Goal: Information Seeking & Learning: Learn about a topic

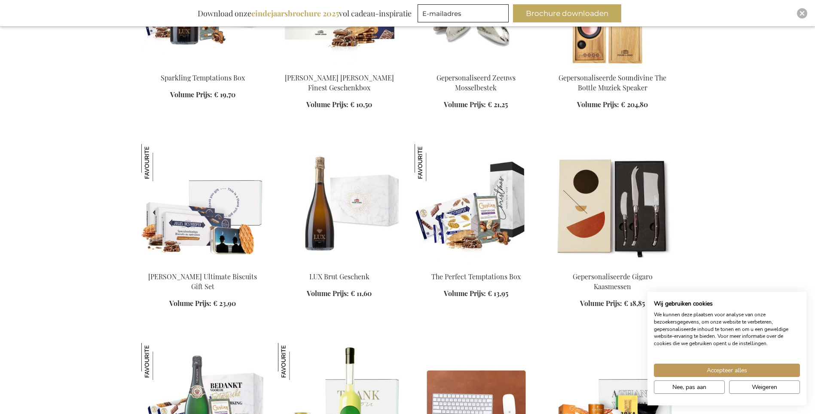
scroll to position [688, 0]
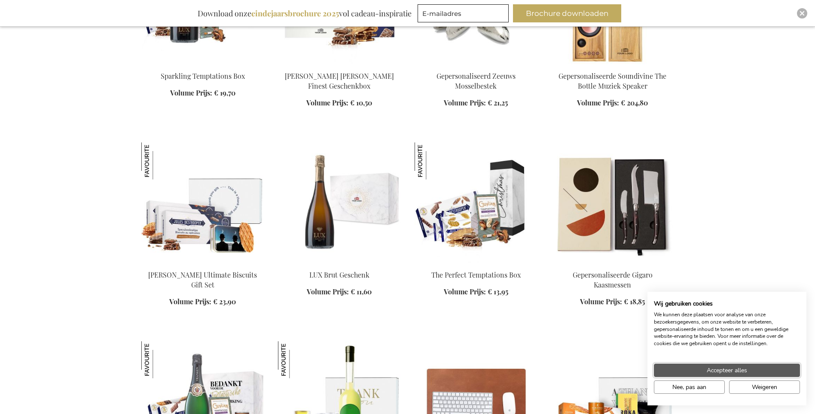
click at [739, 367] on span "Accepteer alles" at bounding box center [727, 369] width 40 height 9
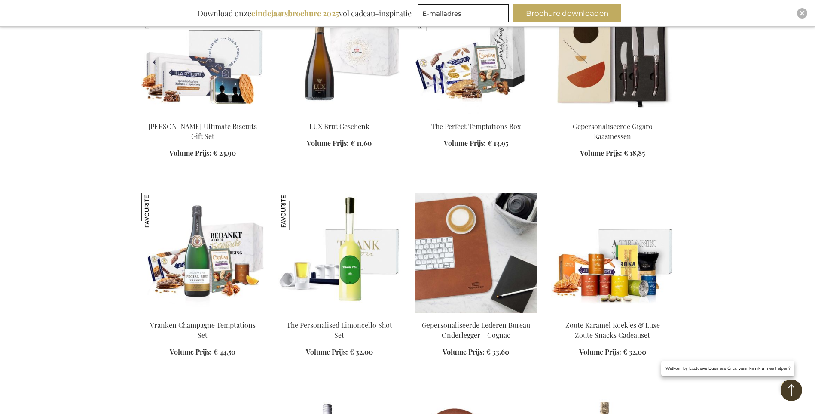
scroll to position [989, 0]
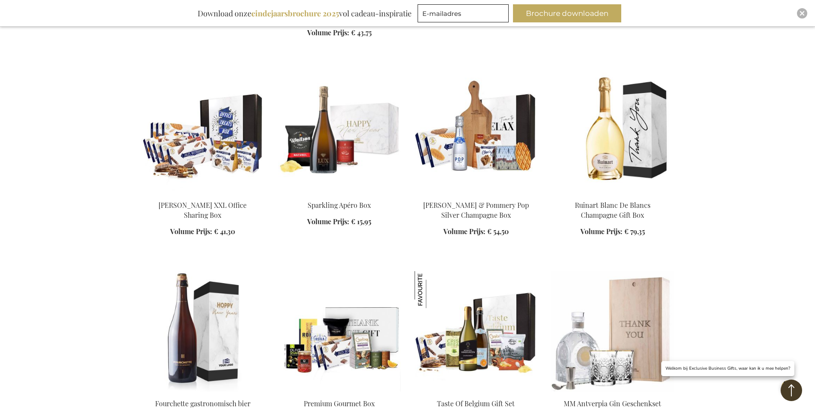
scroll to position [1719, 0]
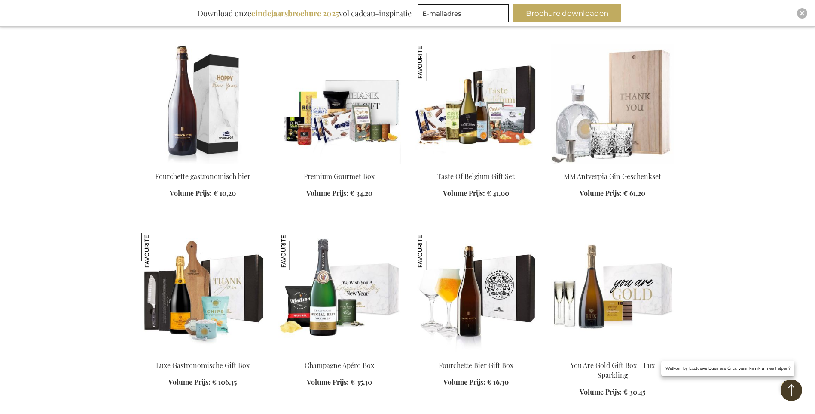
scroll to position [1977, 0]
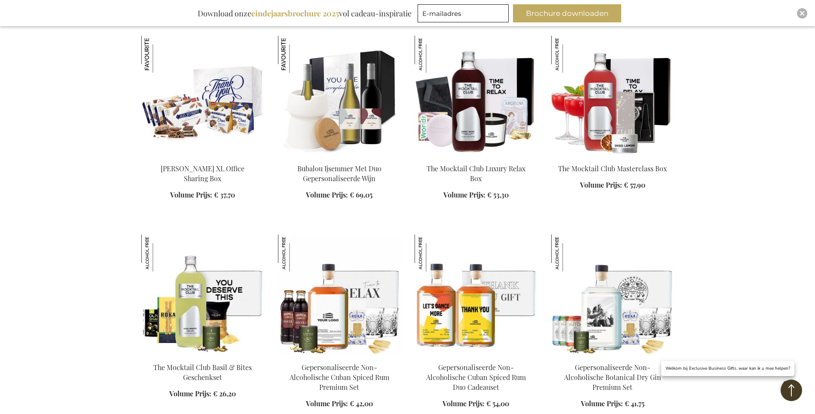
scroll to position [2751, 0]
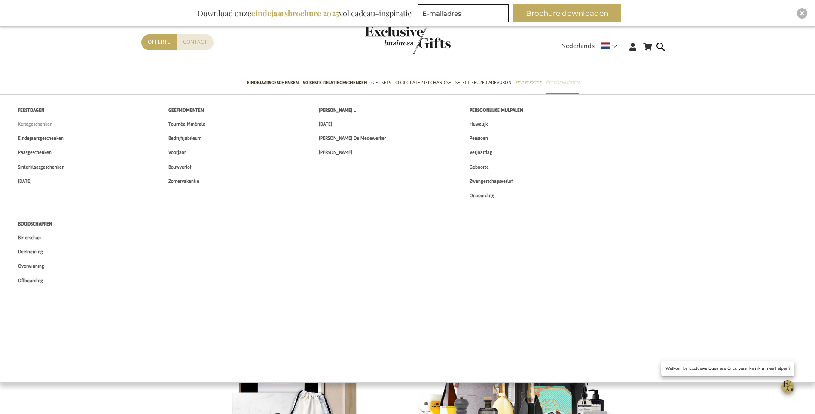
click at [41, 123] on span "Kerstgeschenken" at bounding box center [35, 124] width 34 height 9
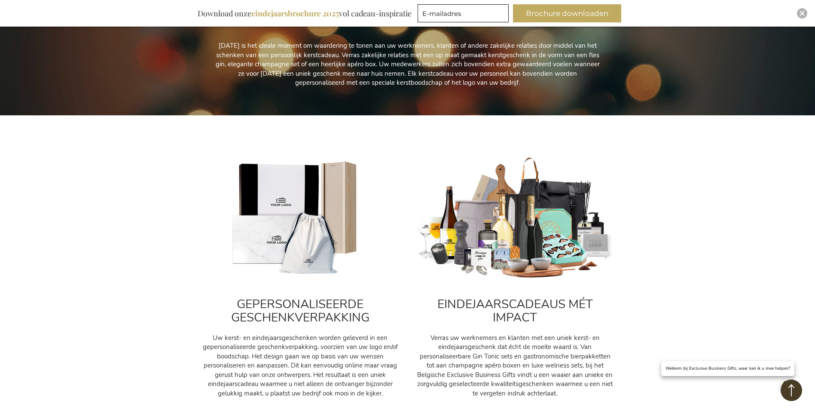
scroll to position [172, 0]
